Goal: Find specific page/section: Find specific page/section

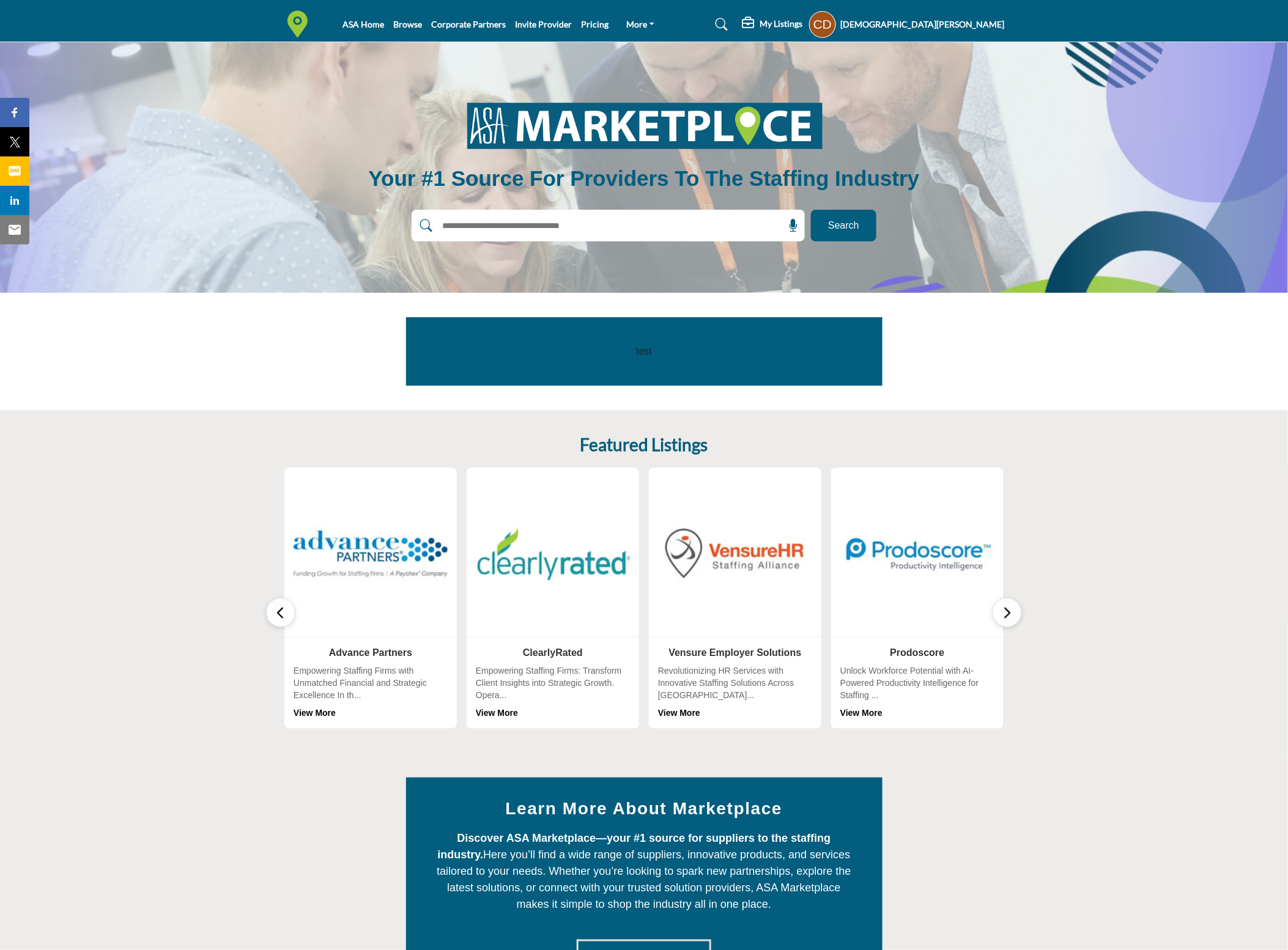
click at [994, 28] on h5 "[DEMOGRAPHIC_DATA][PERSON_NAME]" at bounding box center [923, 24] width 164 height 12
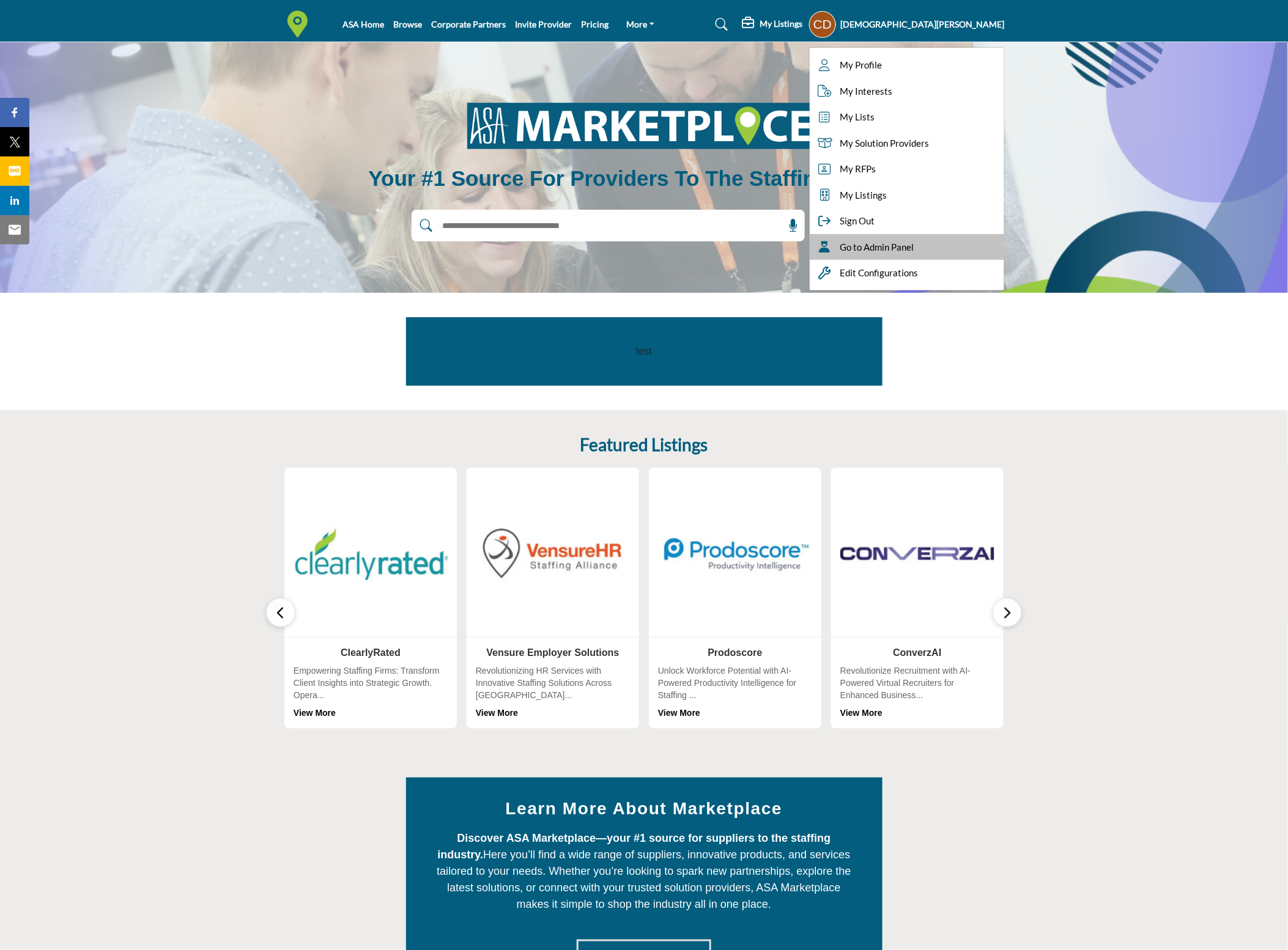
click at [915, 250] on span "Go to Admin Panel" at bounding box center [877, 247] width 74 height 14
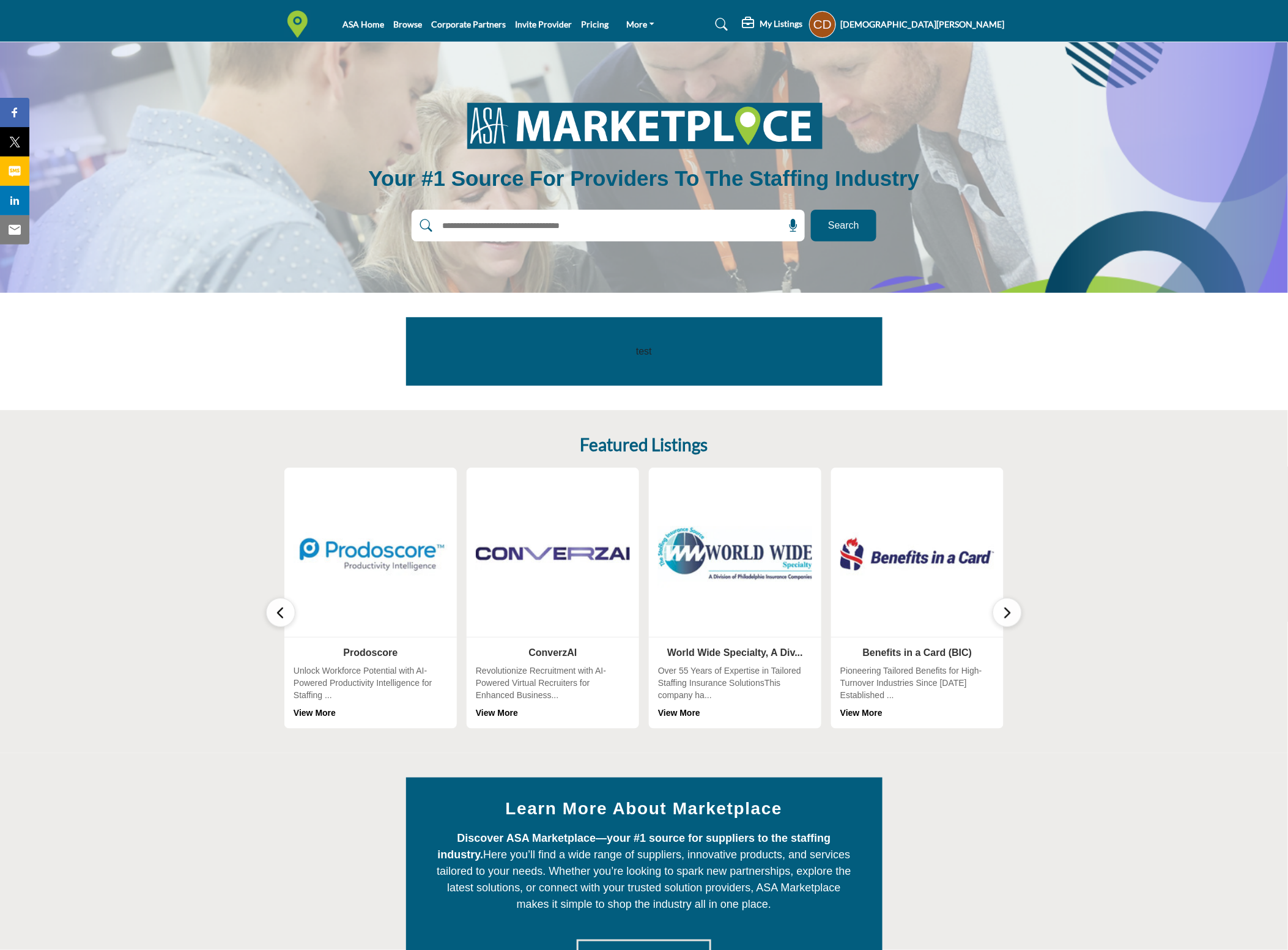
click at [940, 13] on div "Corie Depue My Profile My Interests My Lists My Solution Providers My RFPs My L…" at bounding box center [907, 24] width 196 height 27
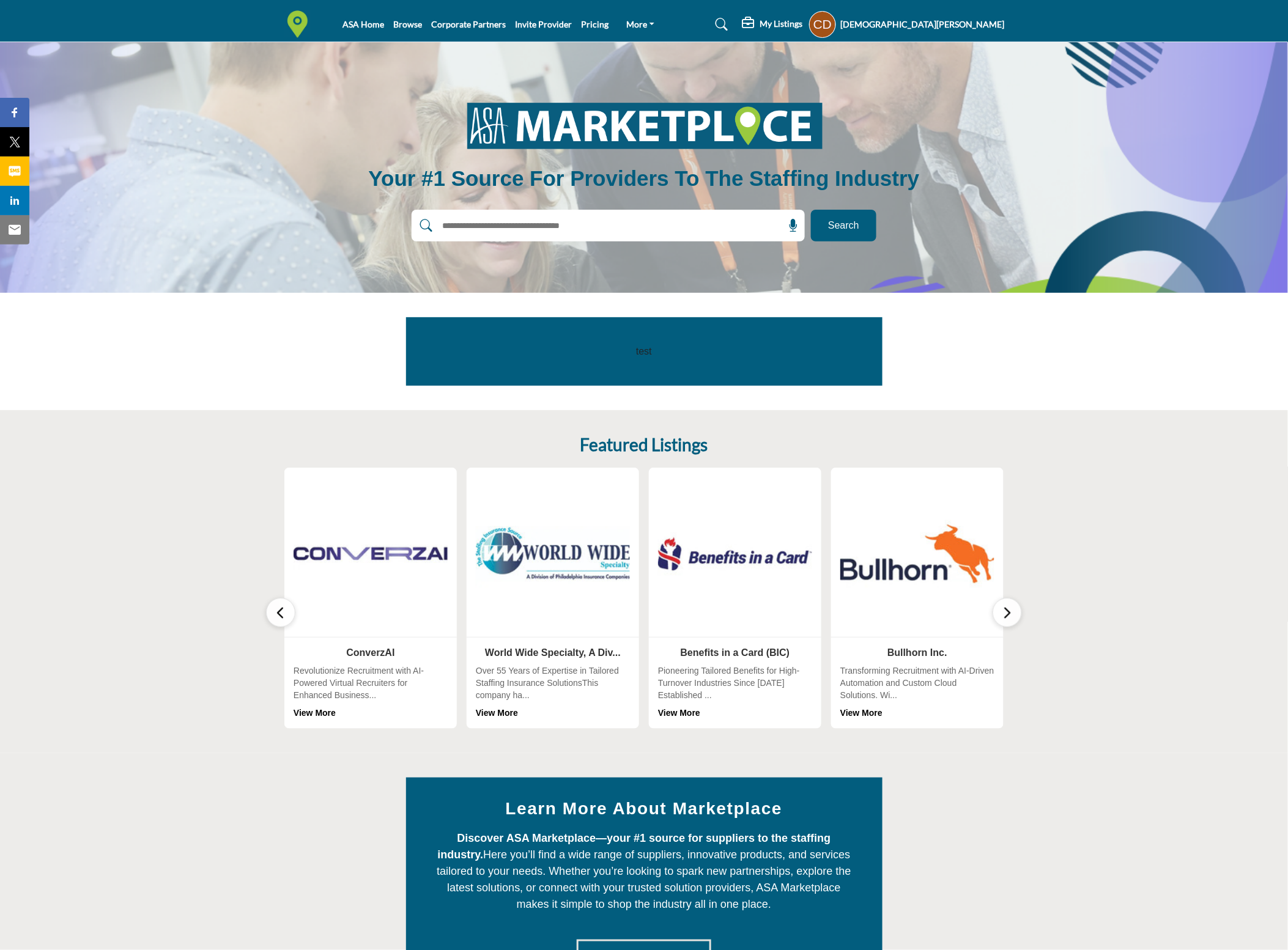
click at [950, 27] on h5 "[DEMOGRAPHIC_DATA][PERSON_NAME]" at bounding box center [923, 24] width 164 height 12
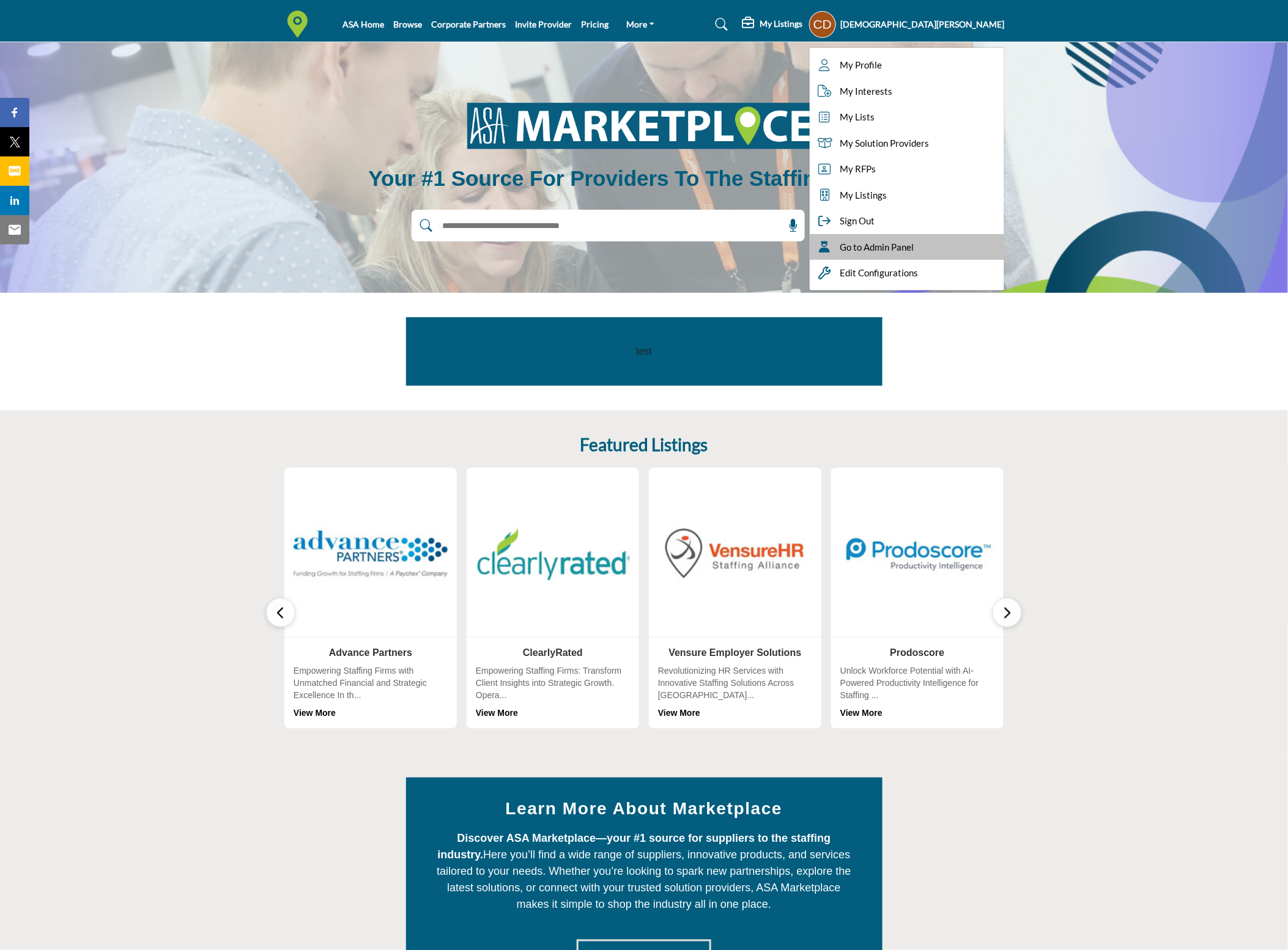
click at [915, 240] on span "Go to Admin Panel" at bounding box center [877, 247] width 74 height 14
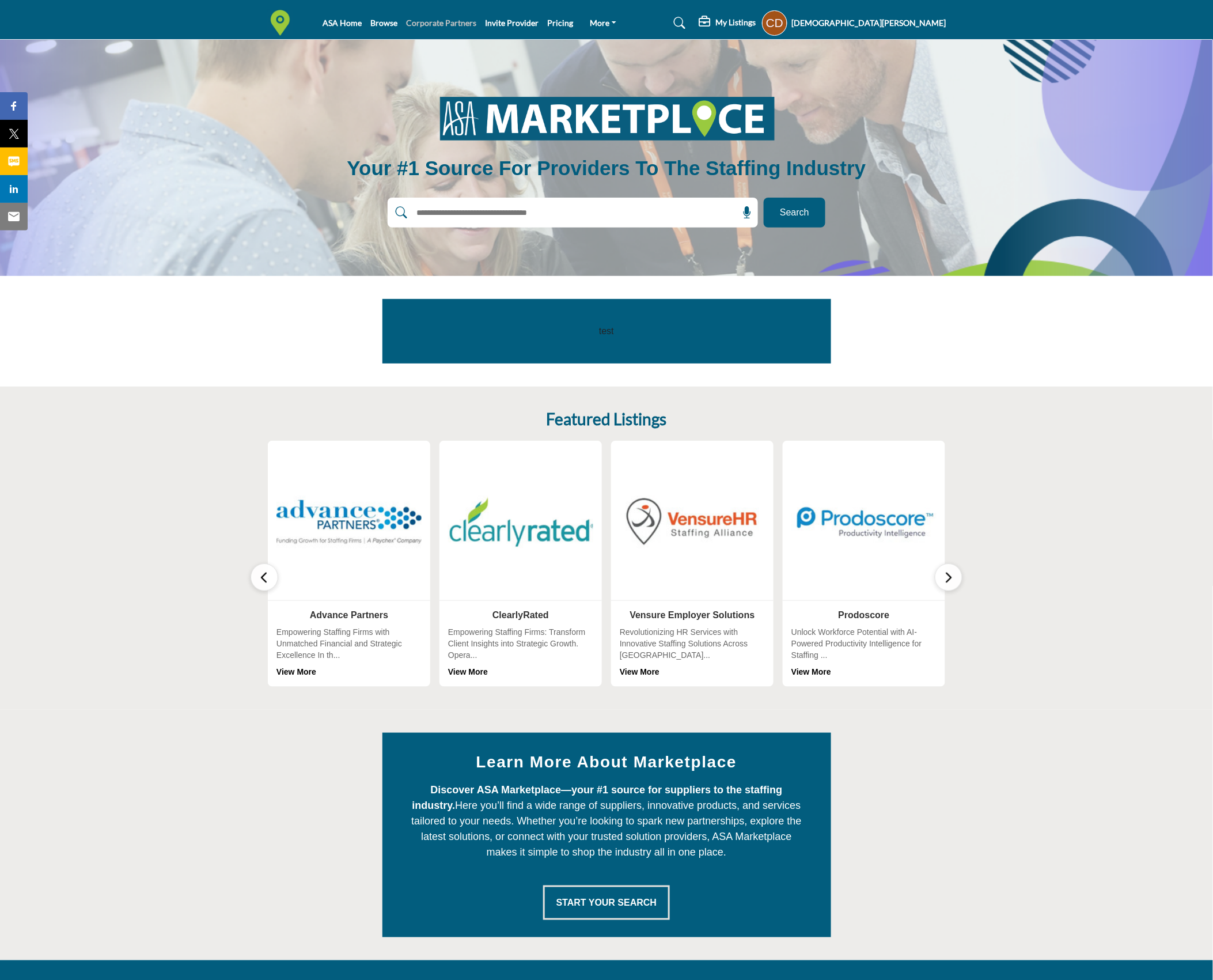
click at [435, 24] on link "Corporate Partners" at bounding box center [442, 22] width 71 height 10
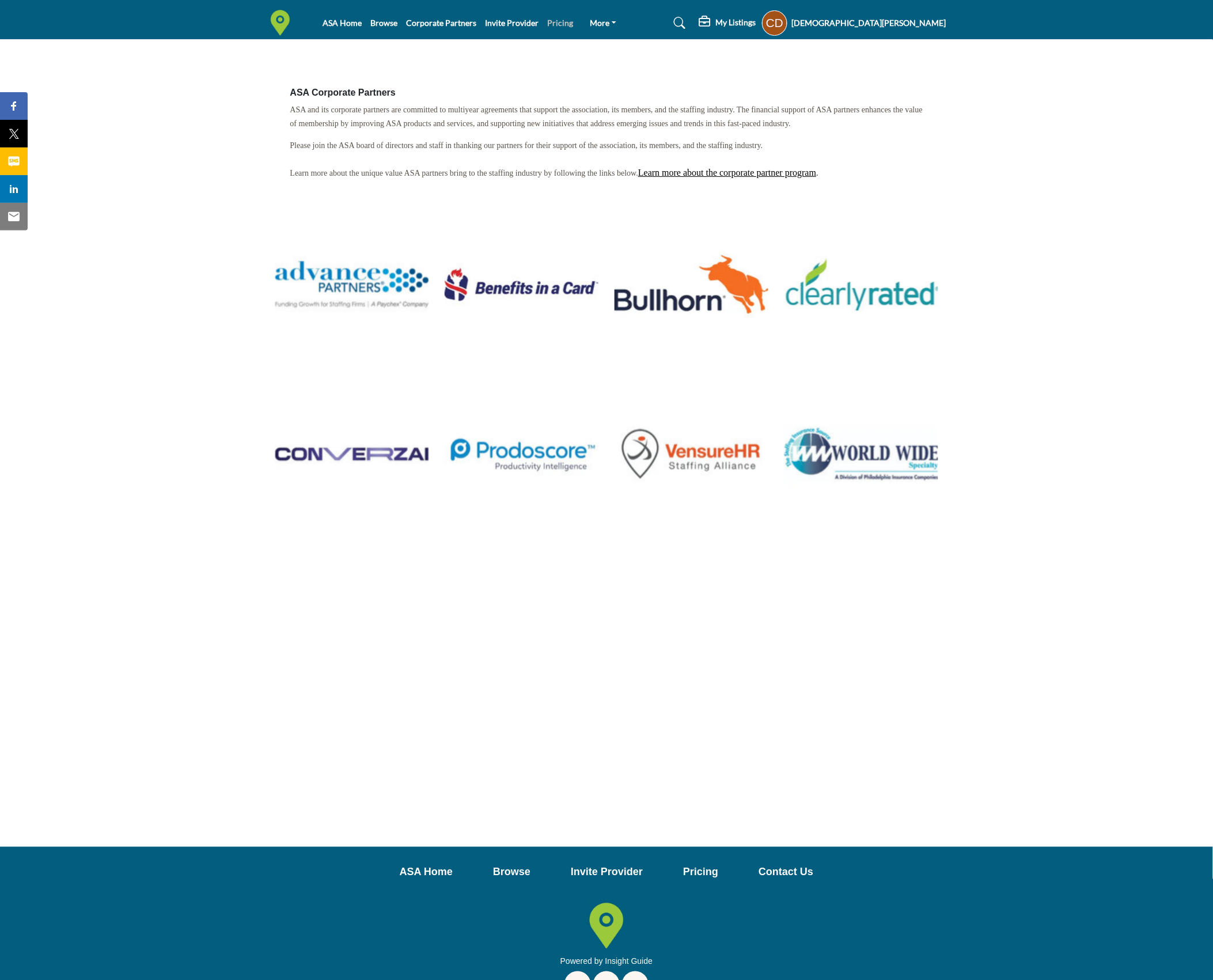
click at [554, 19] on link "Pricing" at bounding box center [560, 22] width 26 height 10
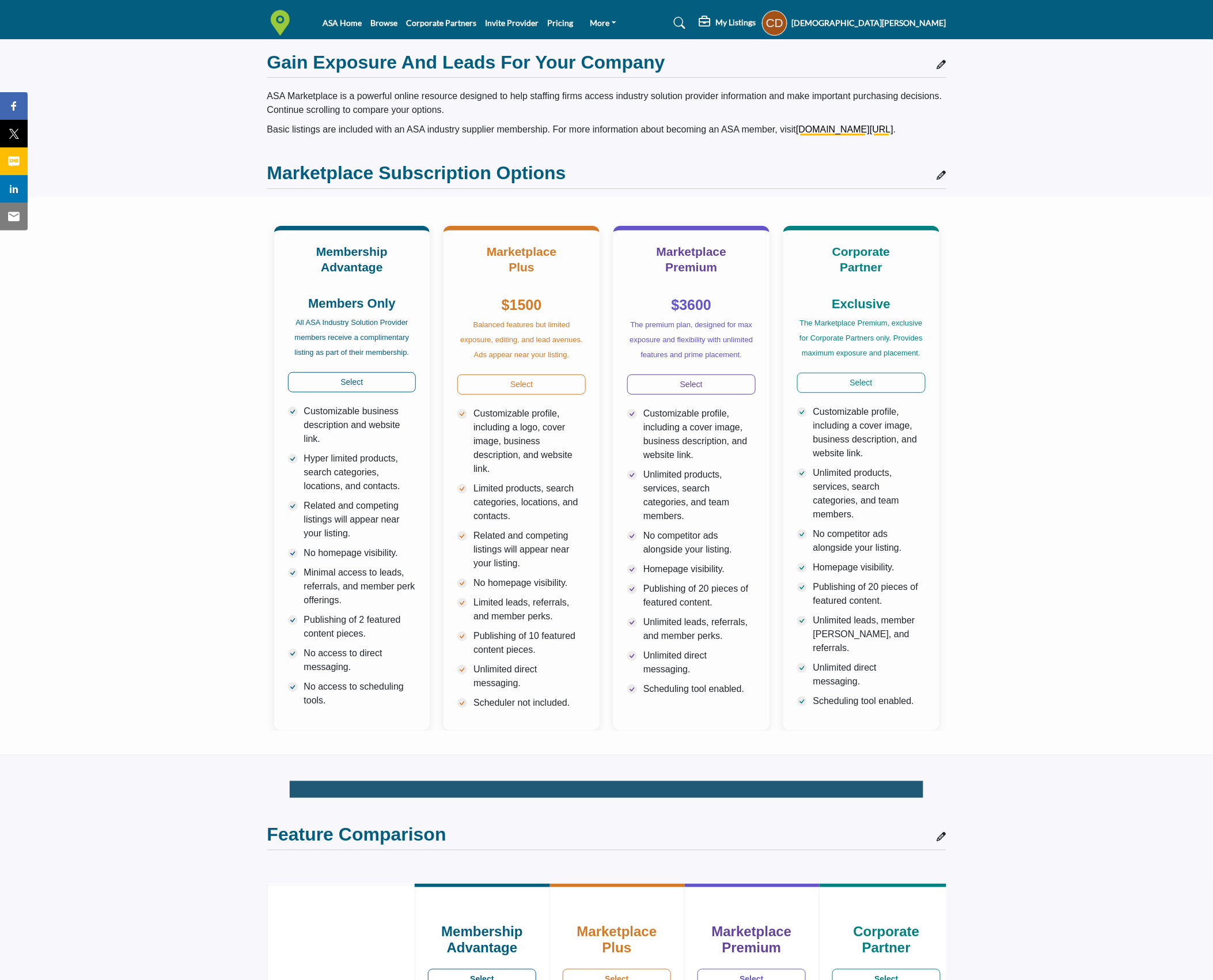
click at [276, 18] on img at bounding box center [284, 22] width 32 height 26
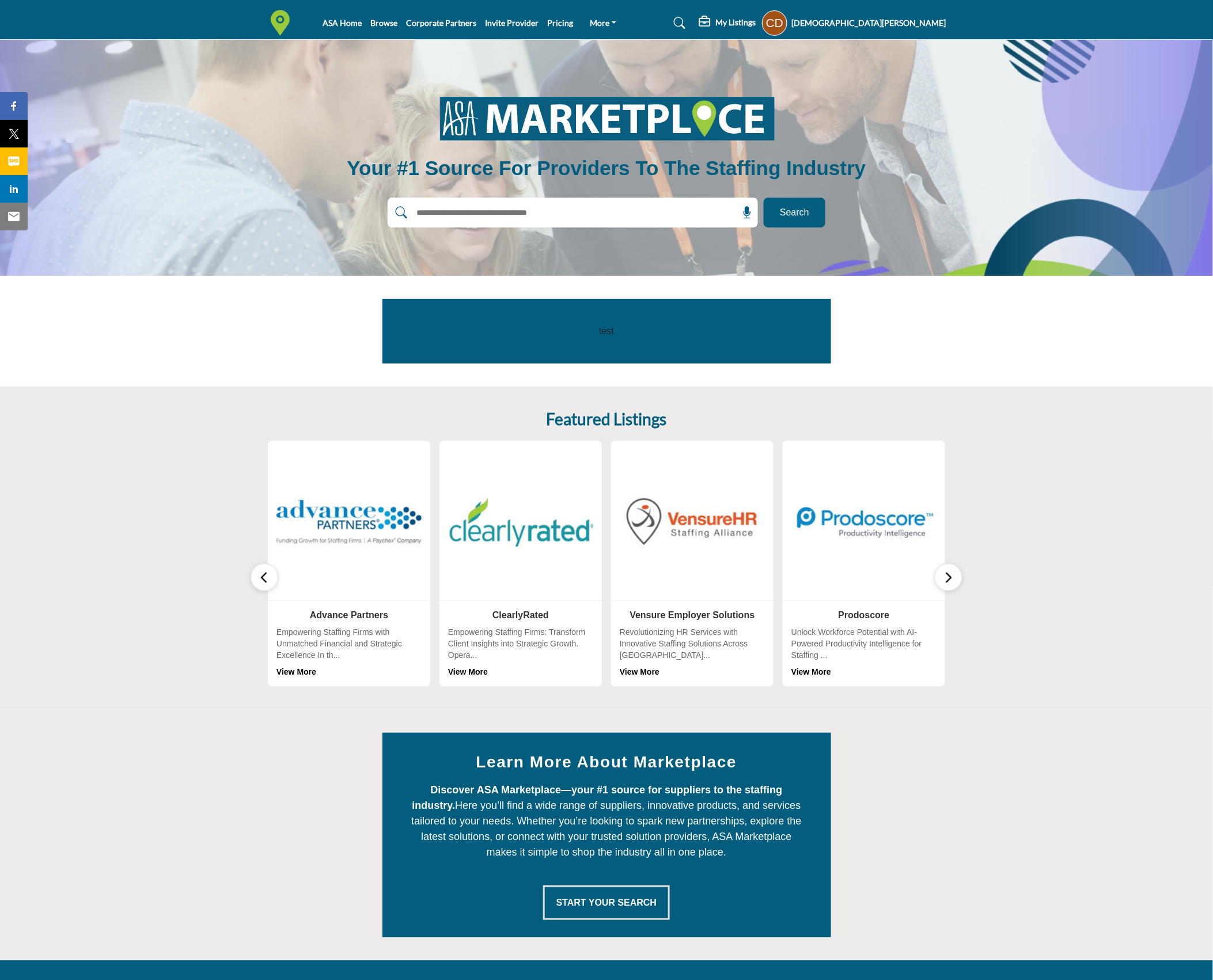
click at [569, 204] on input "text" at bounding box center [548, 213] width 275 height 18
click at [708, 558] on img at bounding box center [693, 521] width 153 height 153
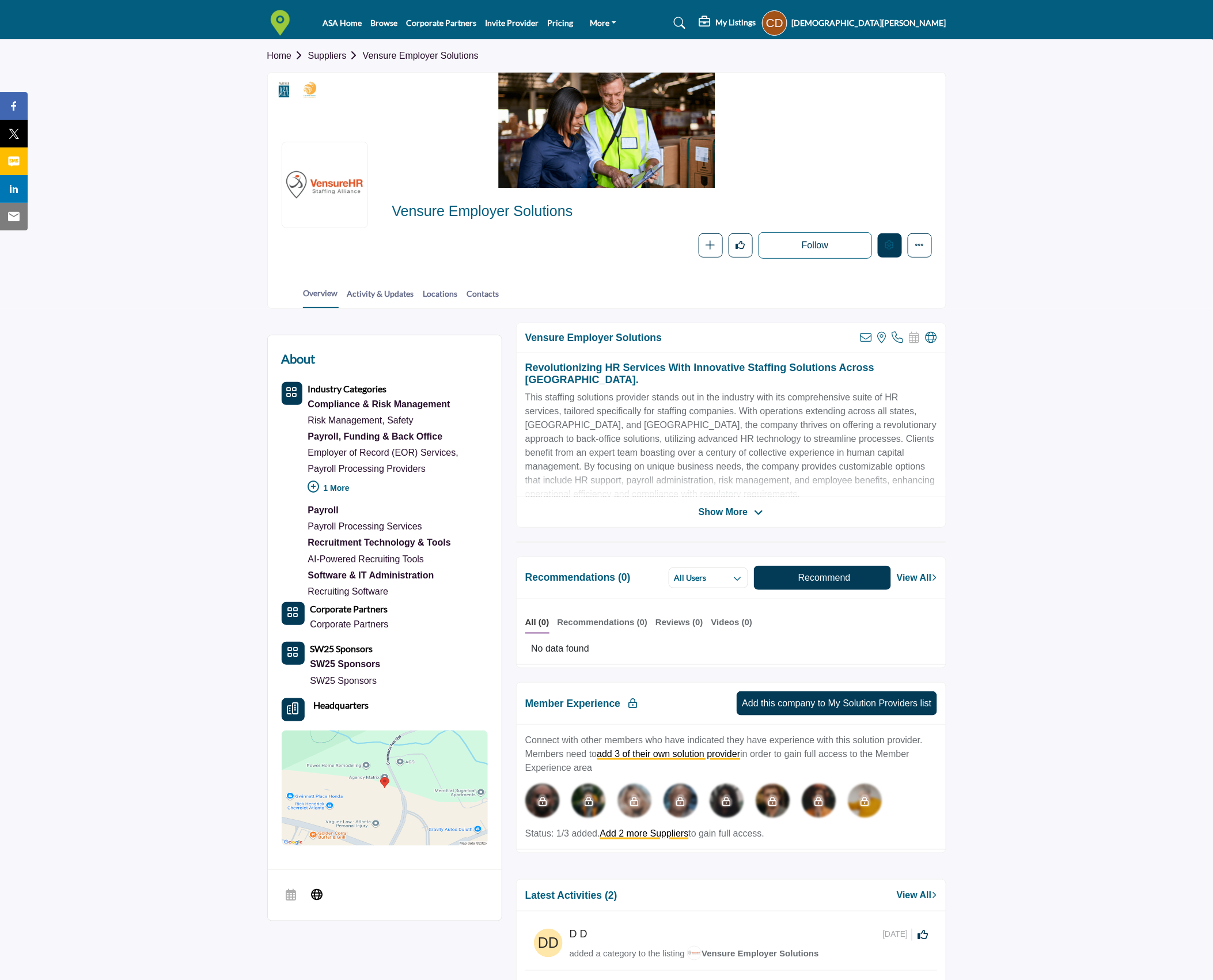
click at [889, 247] on icon "Edit company" at bounding box center [890, 245] width 9 height 9
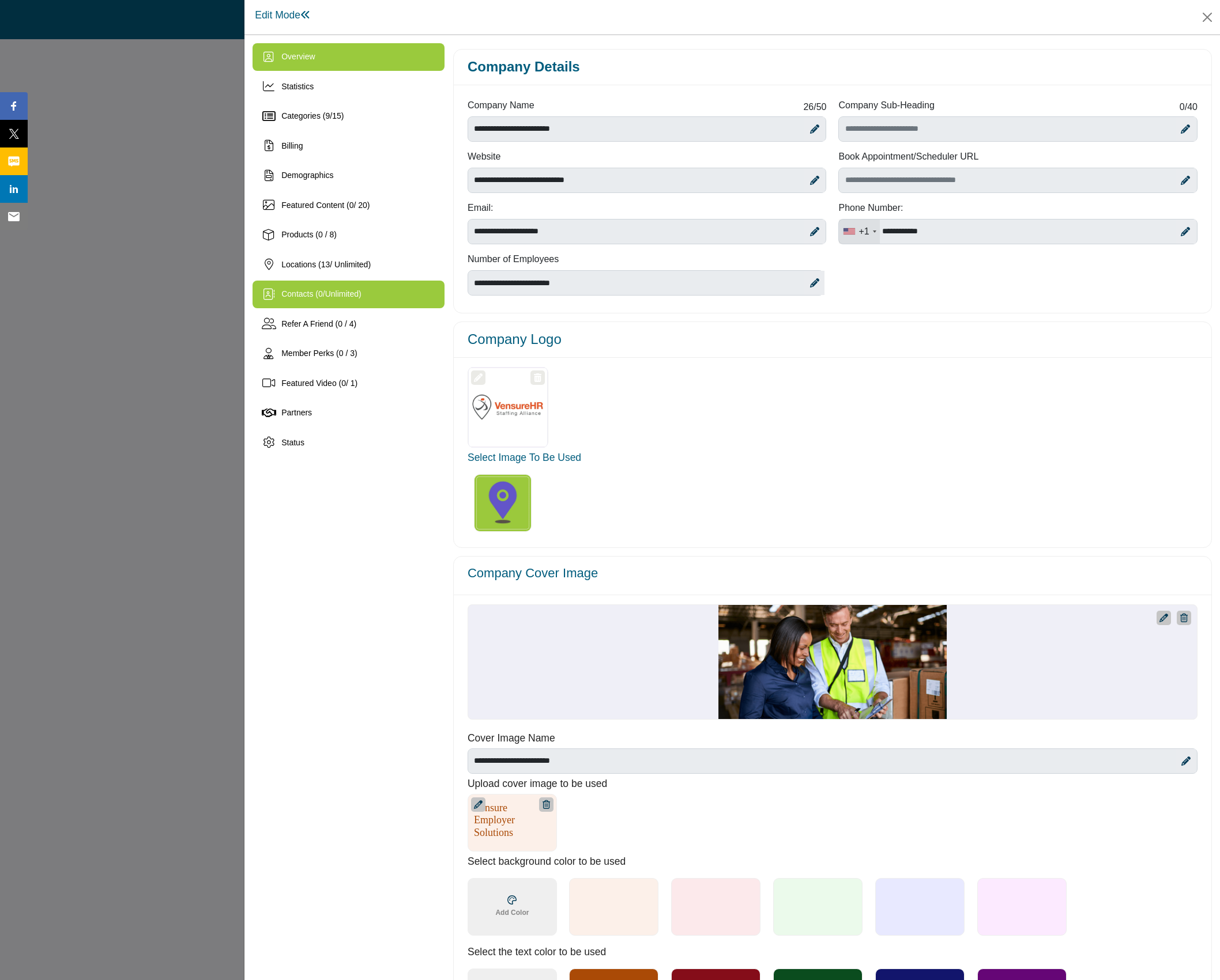
click at [342, 289] on span "Unlimited" at bounding box center [342, 293] width 34 height 9
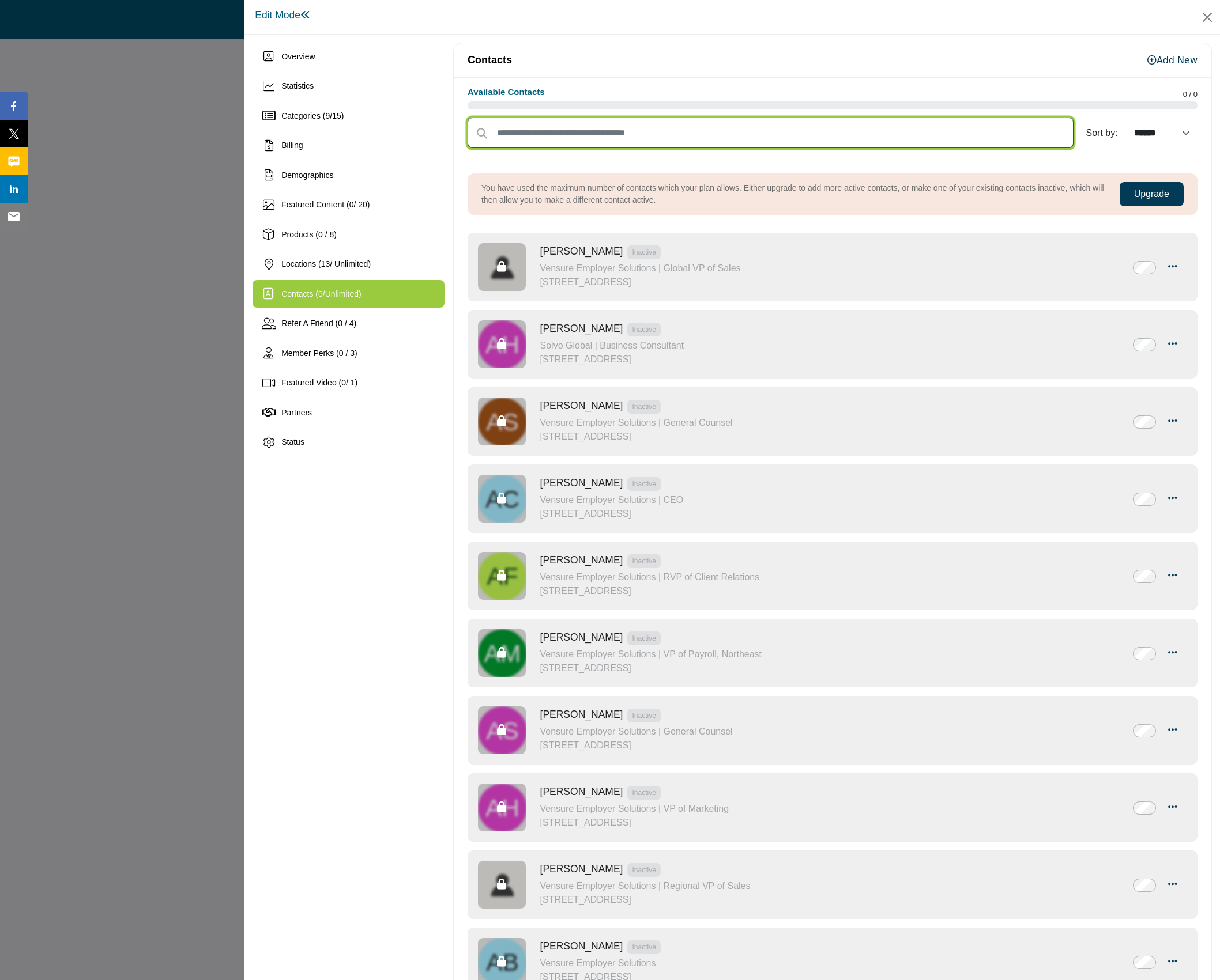
click at [645, 137] on input "text" at bounding box center [771, 133] width 606 height 31
type input "*******"
select select "*********"
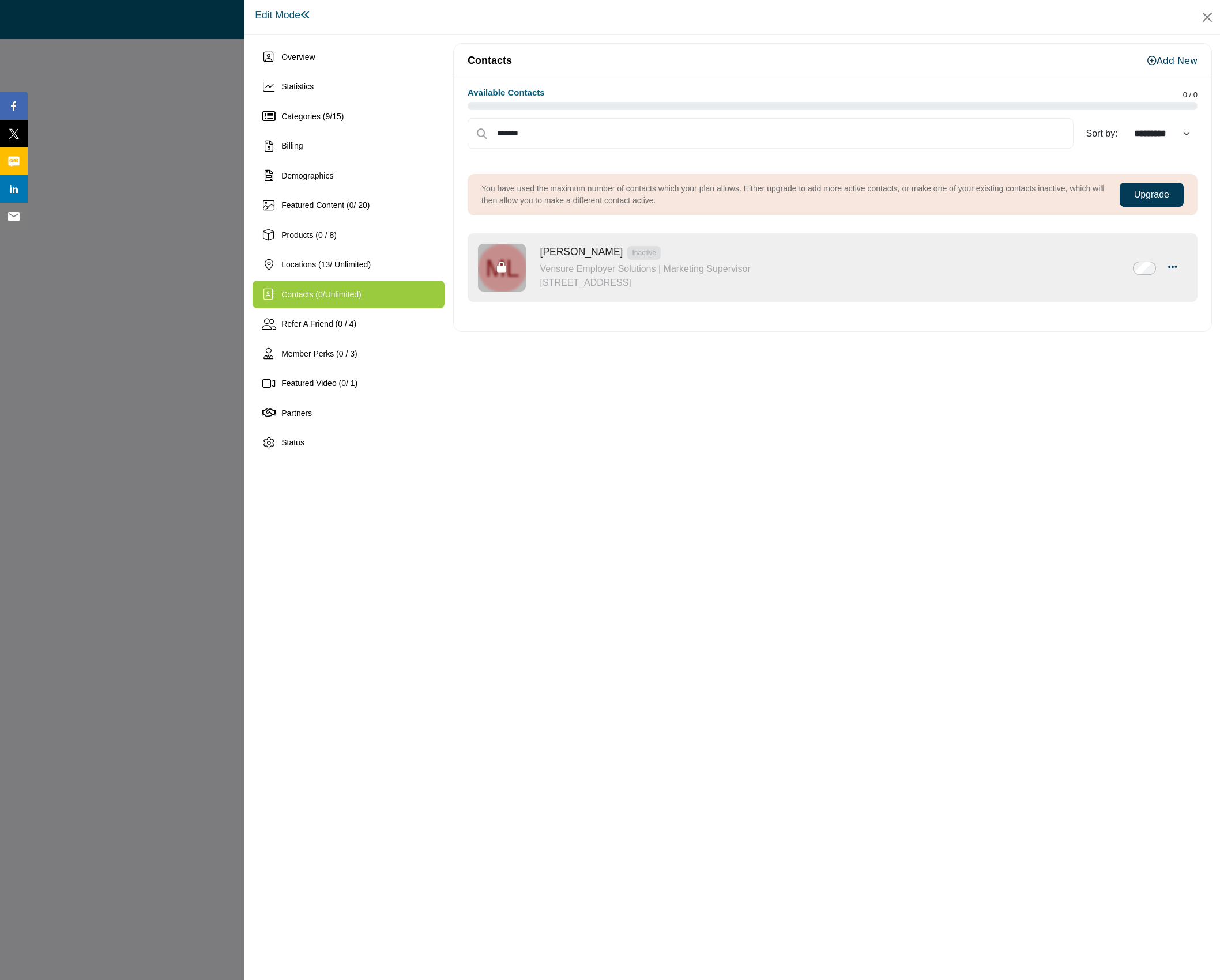
click at [1125, 194] on button "Upgrade" at bounding box center [1151, 194] width 64 height 24
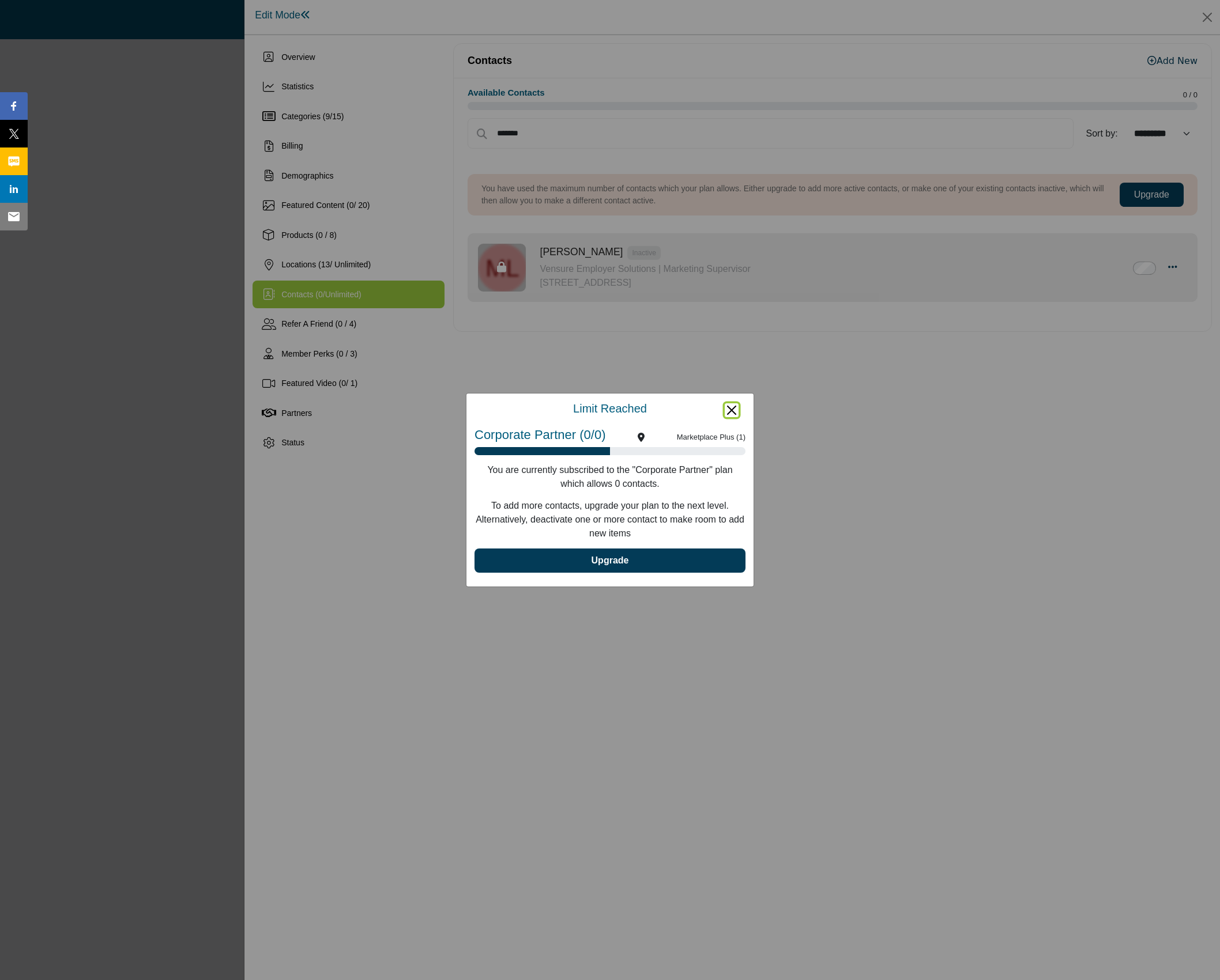
click at [736, 410] on button "Close" at bounding box center [732, 410] width 14 height 14
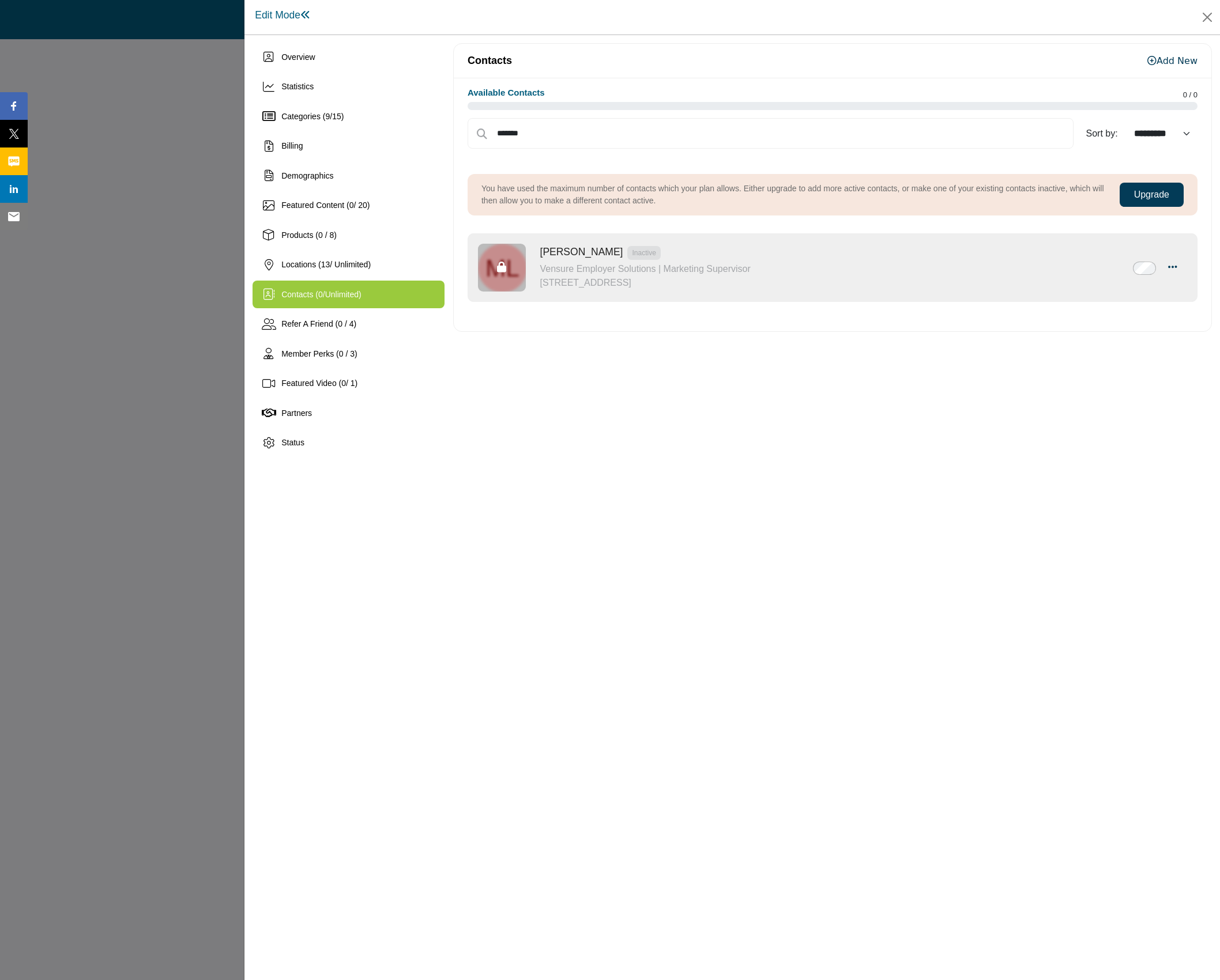
click at [1147, 193] on button "Upgrade" at bounding box center [1151, 194] width 64 height 24
